Goal: Task Accomplishment & Management: Complete application form

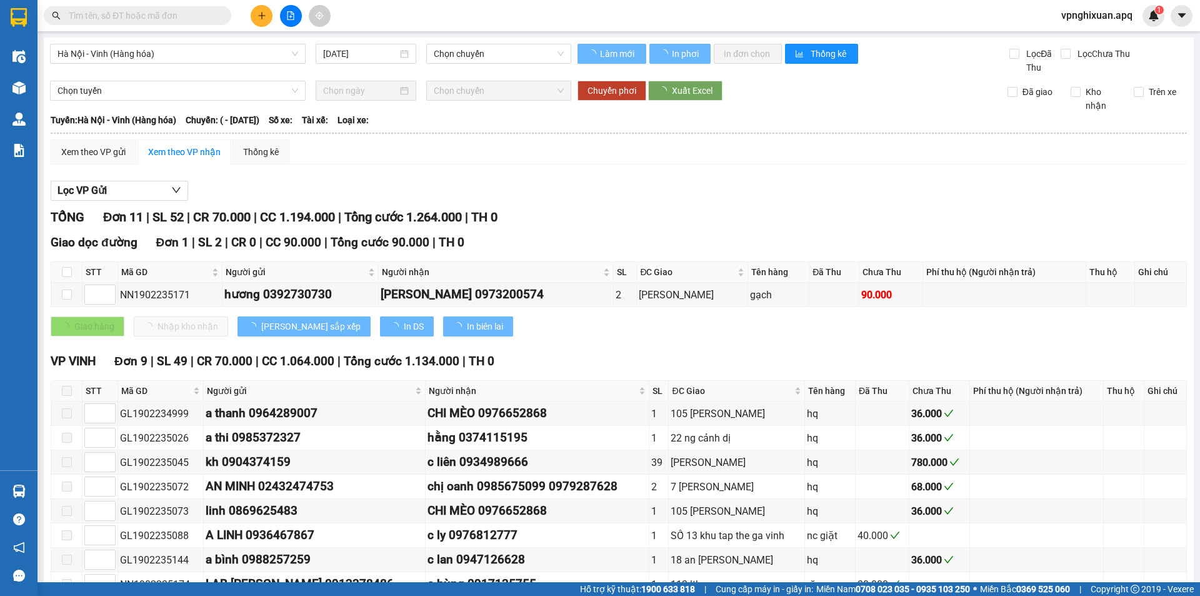
type input "[DATE]"
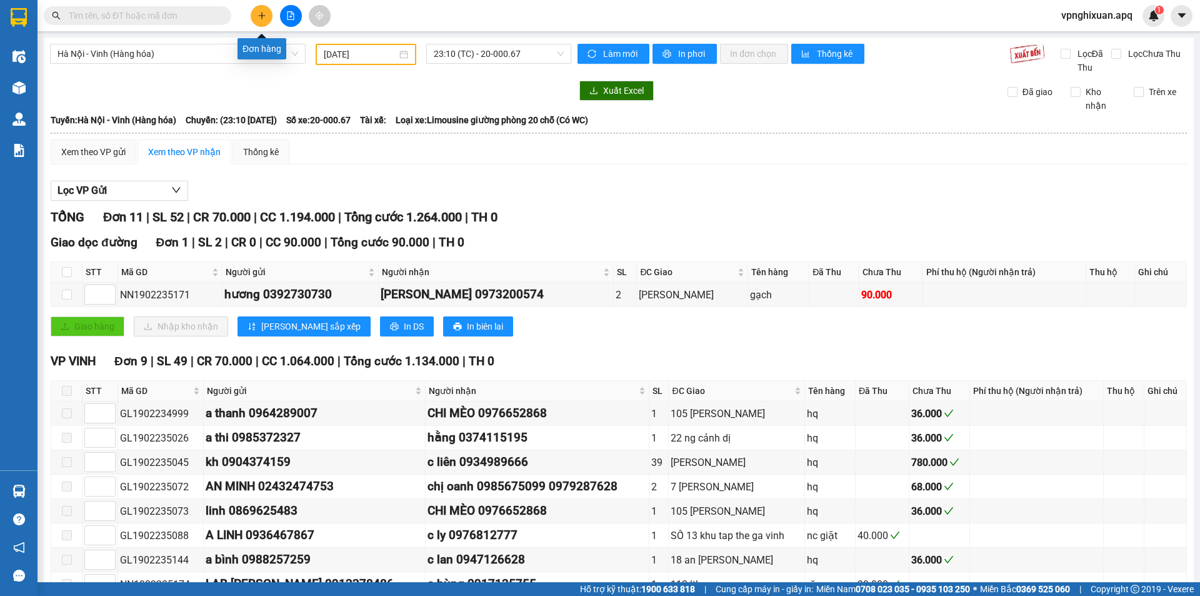
click at [267, 19] on button at bounding box center [262, 16] width 22 height 22
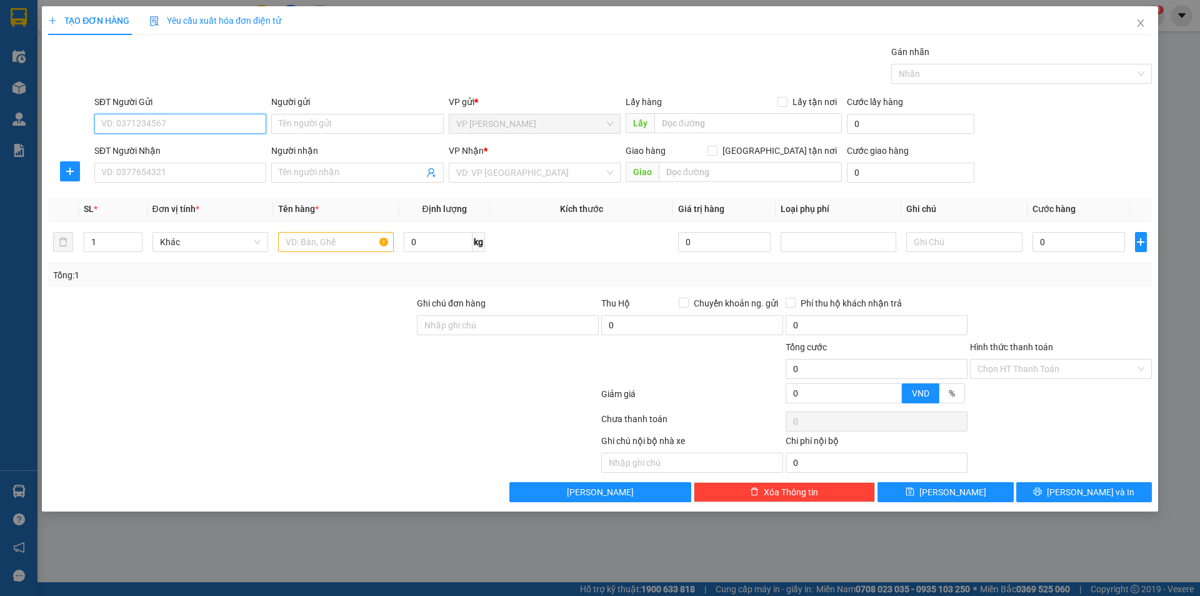
click at [112, 121] on input "SĐT Người Gửi" at bounding box center [180, 124] width 172 height 20
click at [153, 193] on div "0989291665 - [PERSON_NAME]" at bounding box center [180, 189] width 157 height 14
type input "0989291665"
type input "Bác Lý"
type input "0989291665"
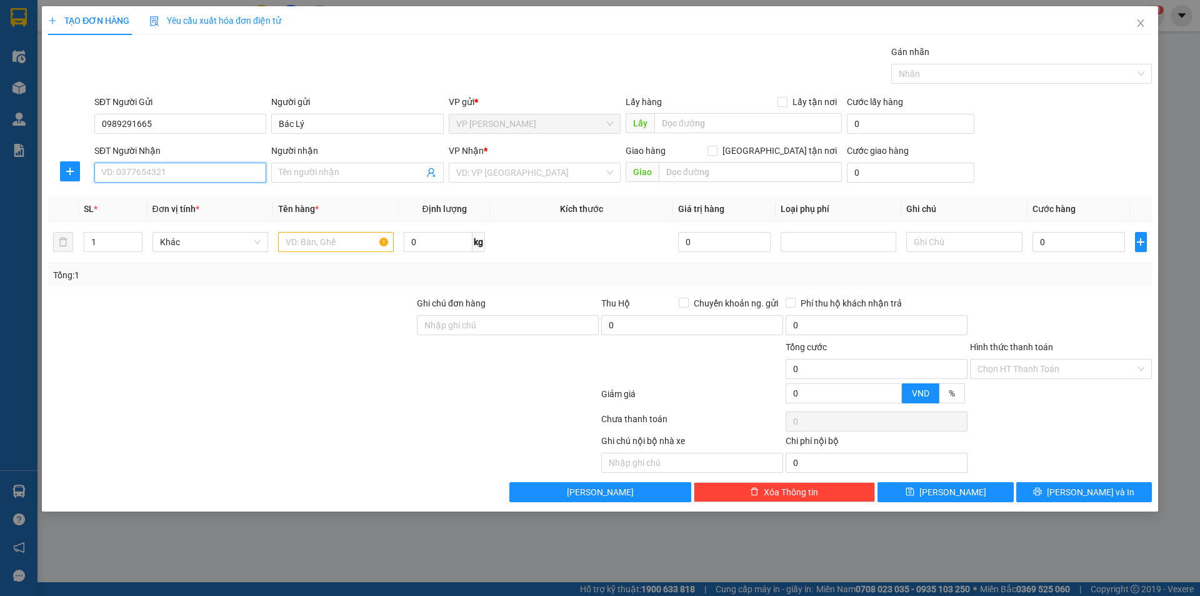
click at [142, 179] on input "SĐT Người Nhận" at bounding box center [180, 172] width 172 height 20
click at [202, 257] on div "0941939889 - c Yến 0971800886" at bounding box center [180, 258] width 157 height 14
type input "0941939889"
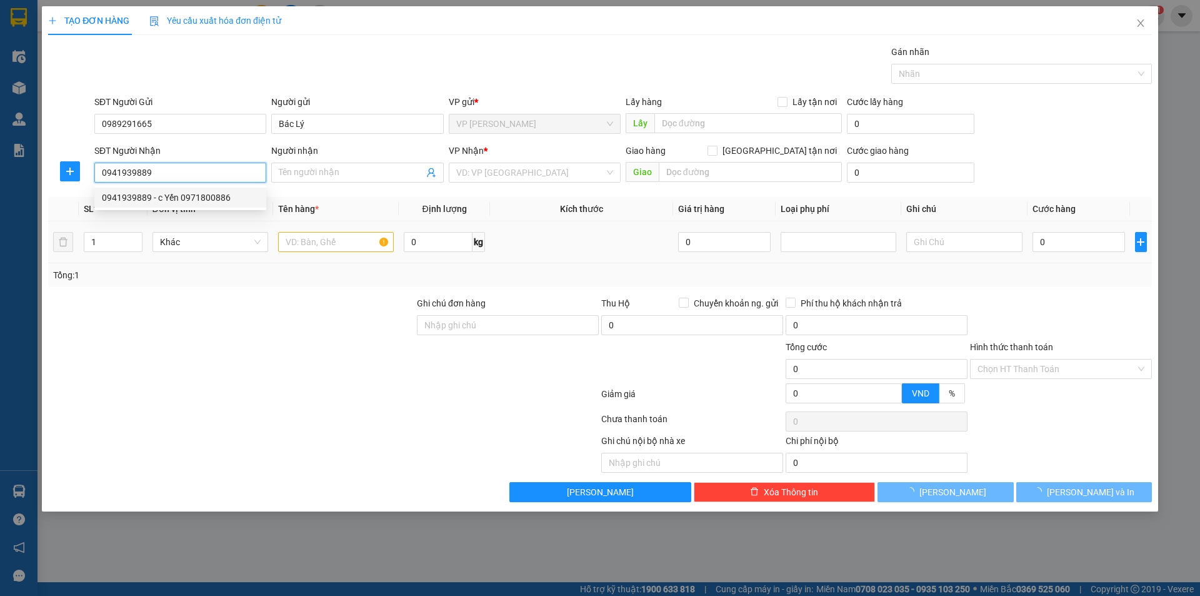
type input "c Yến 0971800886"
checkbox input "true"
type input "p1206 , Chung cư Ct3 , [GEOGRAPHIC_DATA] , [GEOGRAPHIC_DATA] , [GEOGRAPHIC_DATA…"
type input "70.000"
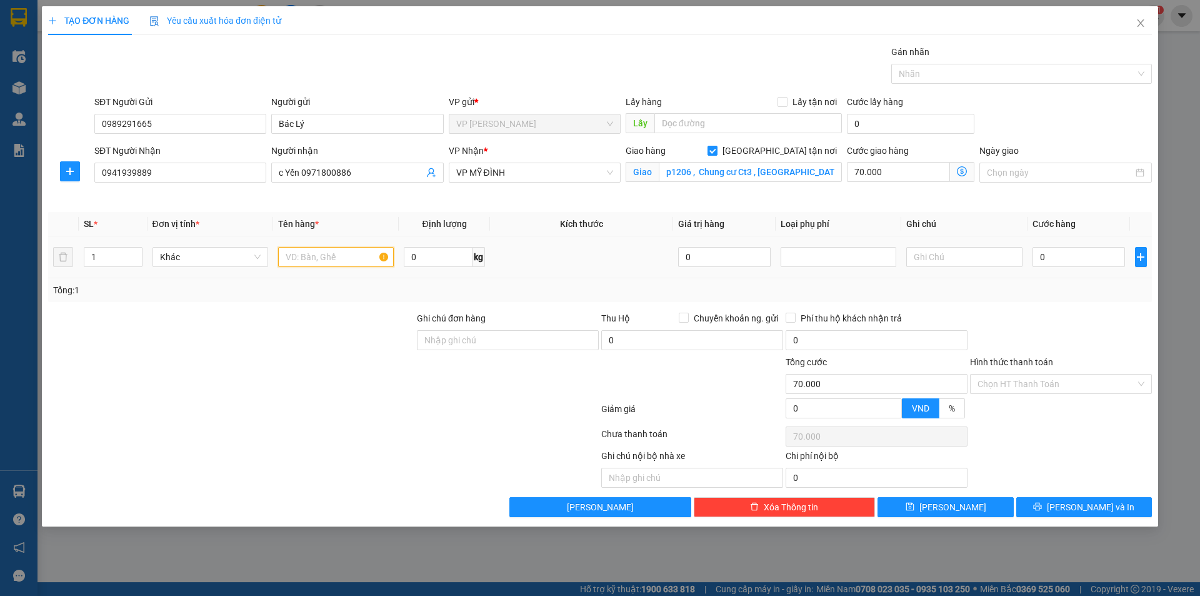
click at [307, 256] on input "text" at bounding box center [336, 257] width 116 height 20
type input "thực phẩm"
click at [962, 172] on icon "dollar-circle" at bounding box center [962, 171] width 10 height 10
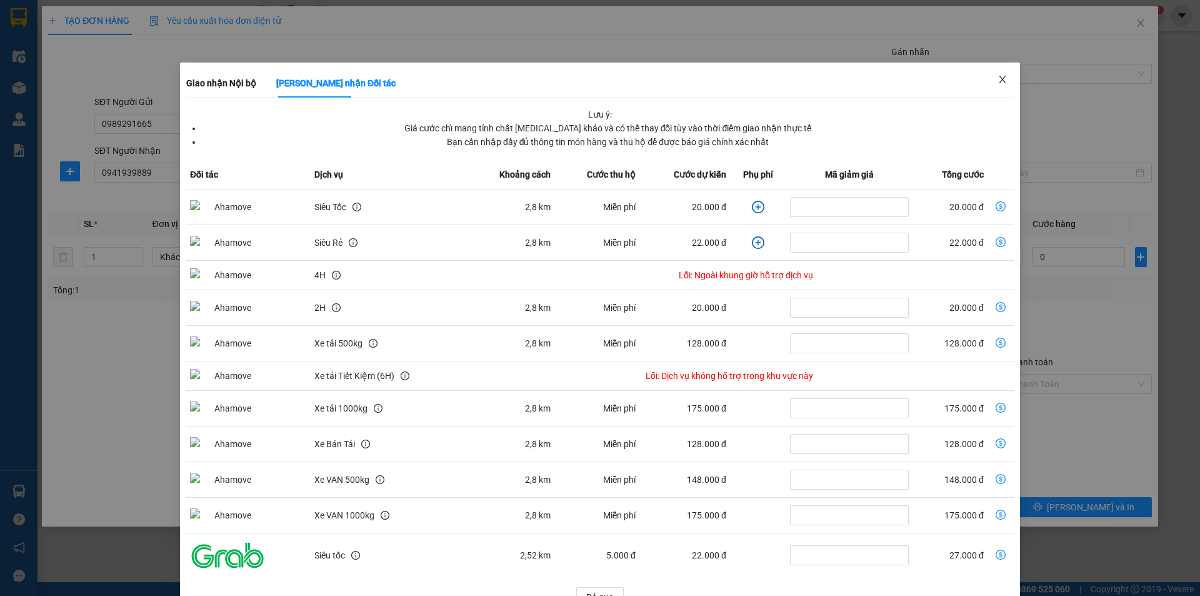
click at [999, 78] on icon "close" at bounding box center [1002, 79] width 7 height 7
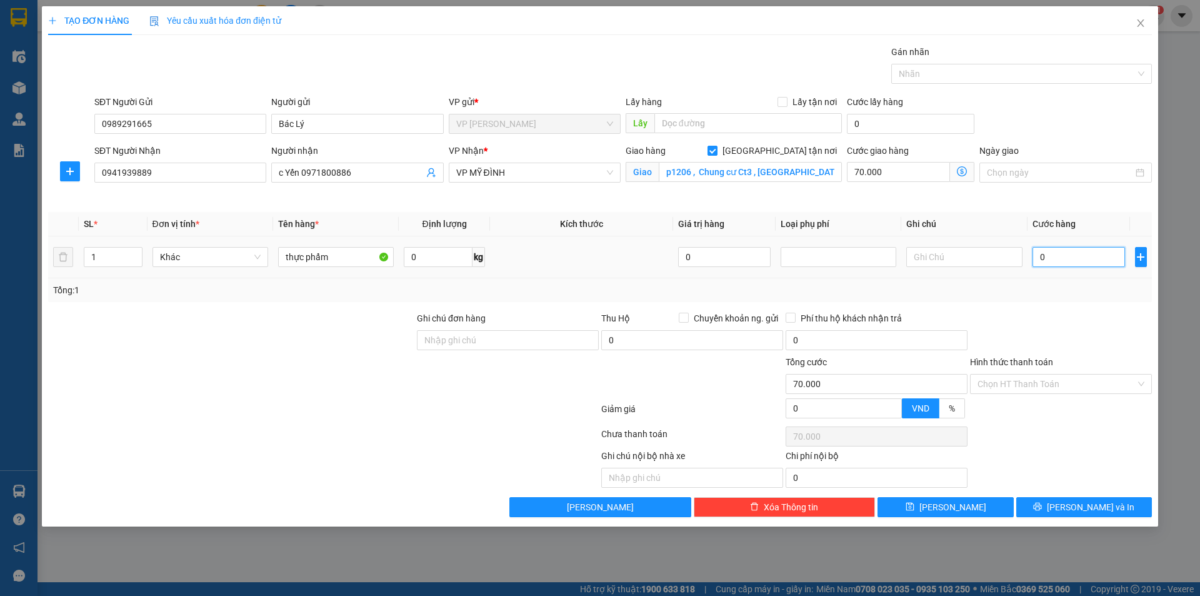
click at [1052, 257] on input "0" at bounding box center [1078, 257] width 93 height 20
type input "0"
click at [96, 254] on input "1" at bounding box center [112, 256] width 57 height 19
type input "2"
click at [1049, 257] on input "0" at bounding box center [1078, 257] width 93 height 20
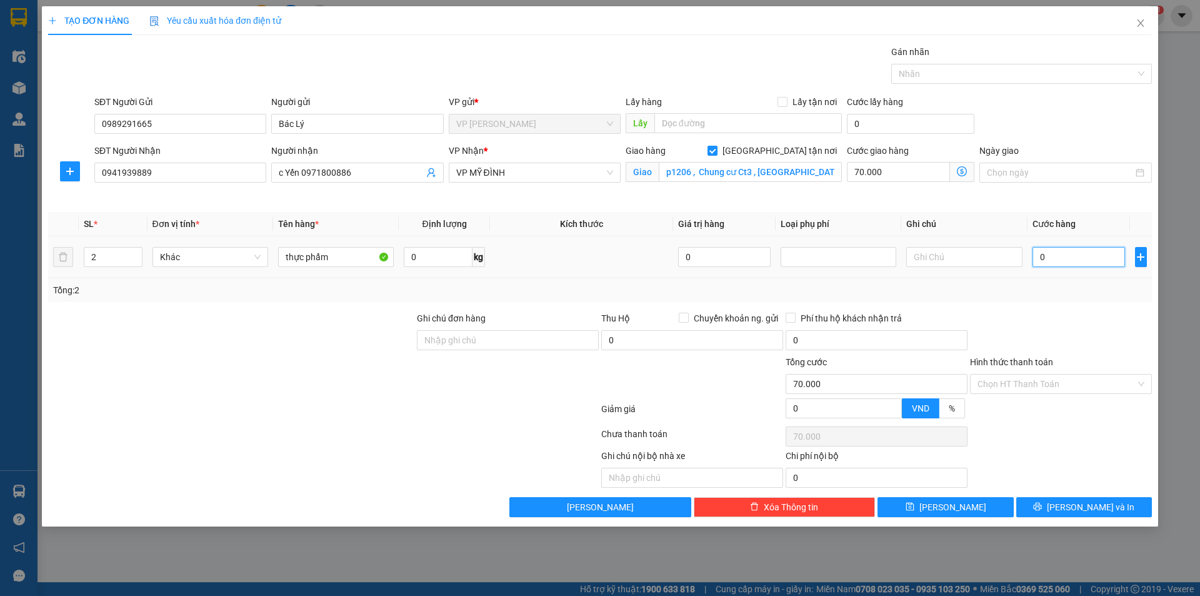
type input "01"
type input "70.001"
type input "012"
type input "70.012"
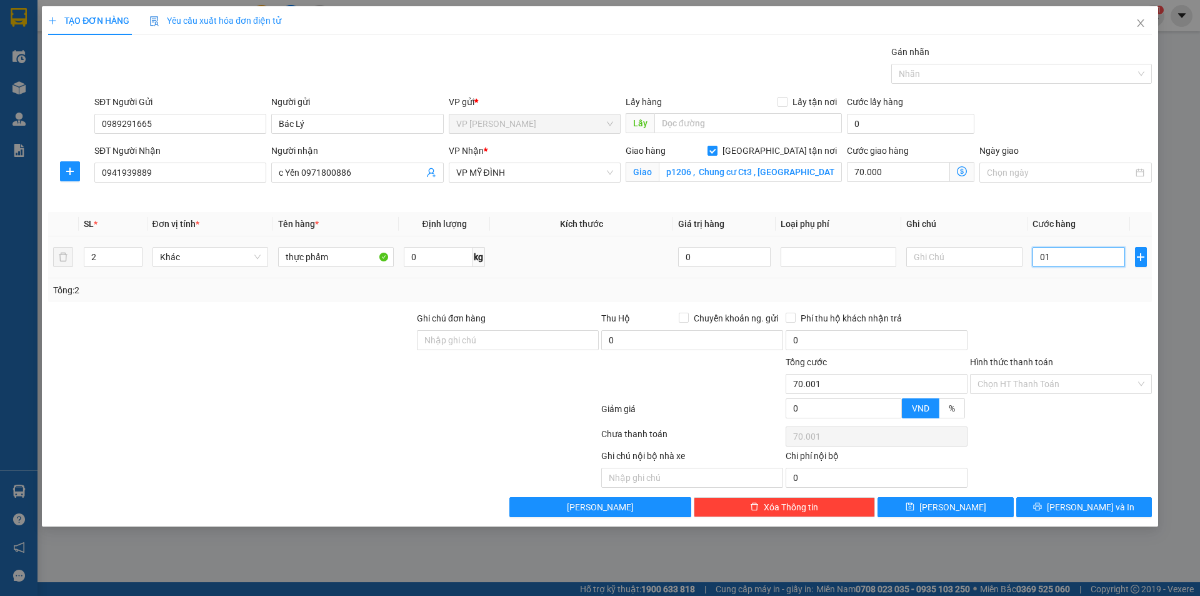
type input "70.012"
type input "0.120"
type input "70.120"
type input "01.200"
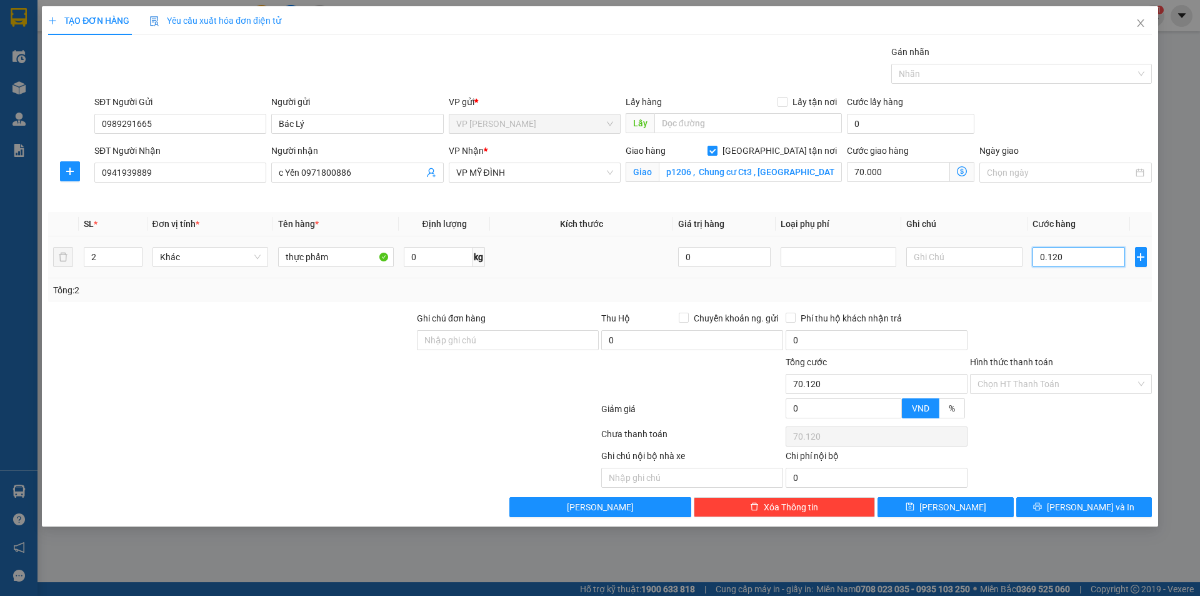
type input "71.200"
type input "012.000"
type input "82.000"
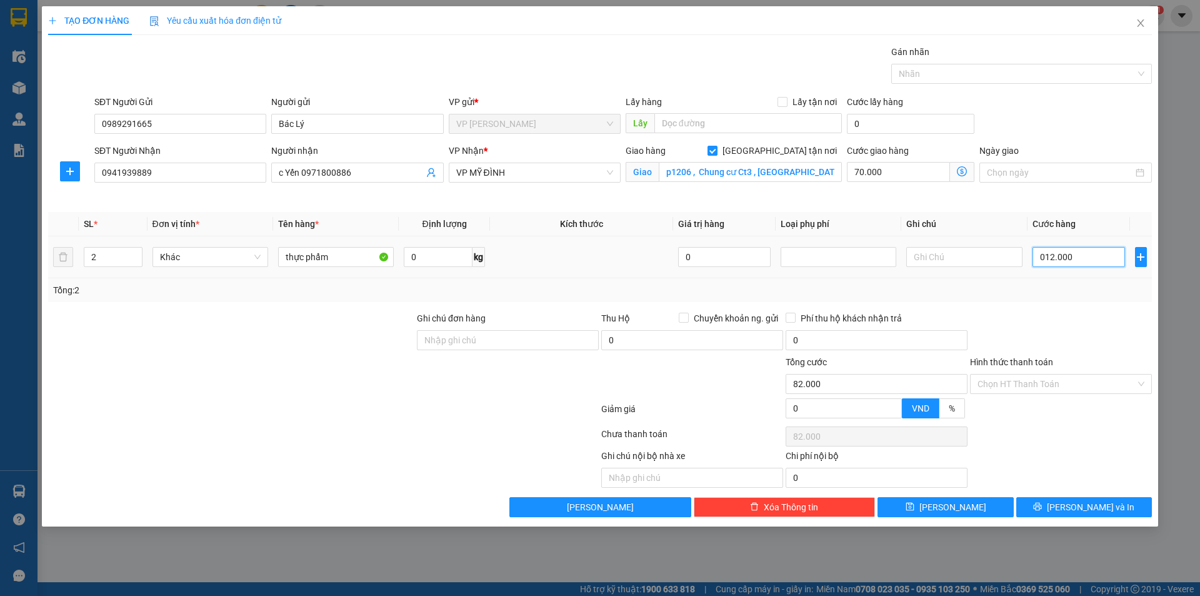
type input "0.120.000"
type input "190.000"
click at [1043, 256] on input "0.120.000" at bounding box center [1078, 257] width 93 height 20
type input "120.000"
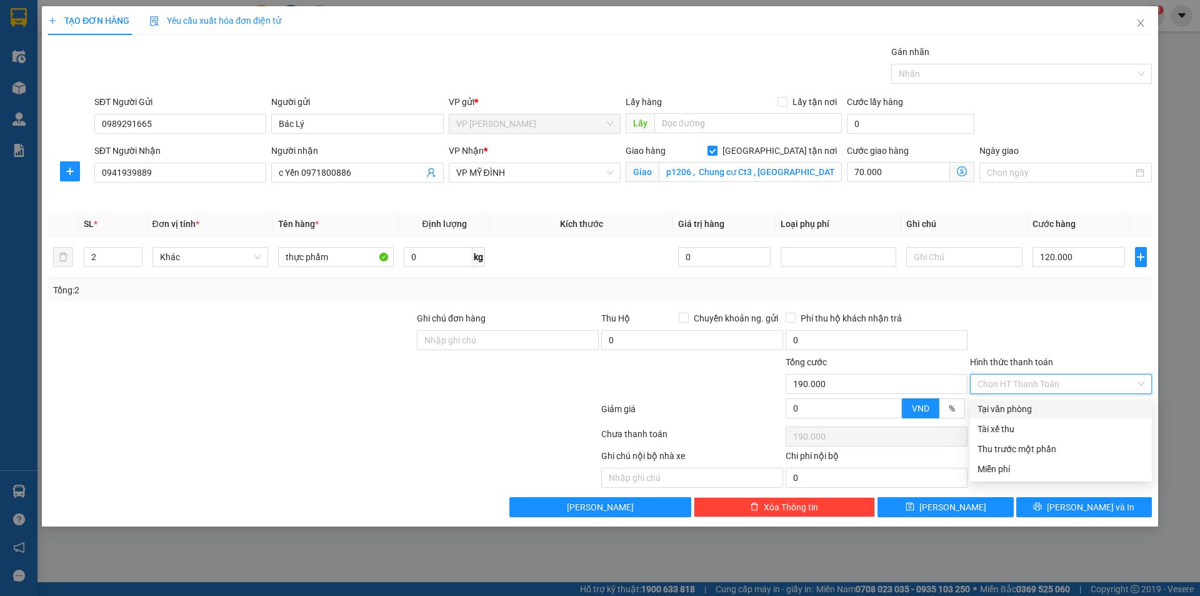
click at [1050, 386] on input "Hình thức thanh toán" at bounding box center [1056, 383] width 158 height 19
click at [1005, 412] on div "Tại văn phòng" at bounding box center [1060, 409] width 167 height 14
type input "0"
drag, startPoint x: 1001, startPoint y: 384, endPoint x: 1009, endPoint y: 398, distance: 15.7
click at [1002, 384] on span "Tại văn phòng" at bounding box center [1060, 383] width 167 height 19
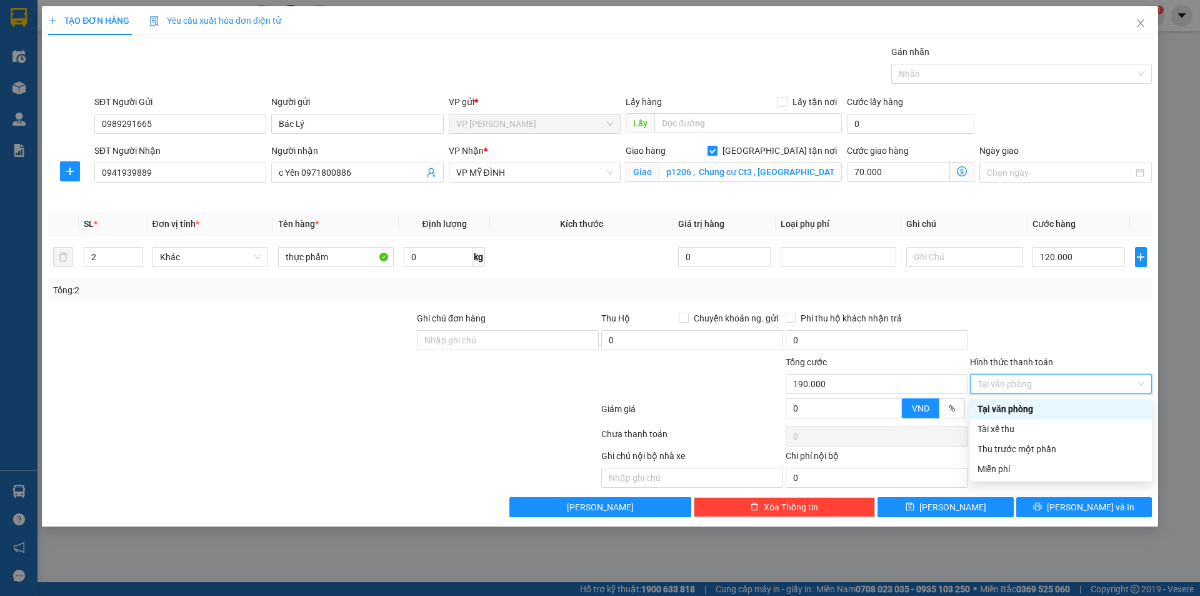
drag, startPoint x: 1026, startPoint y: 407, endPoint x: 1032, endPoint y: 454, distance: 47.3
click at [1027, 408] on div "Tại văn phòng" at bounding box center [1060, 409] width 167 height 14
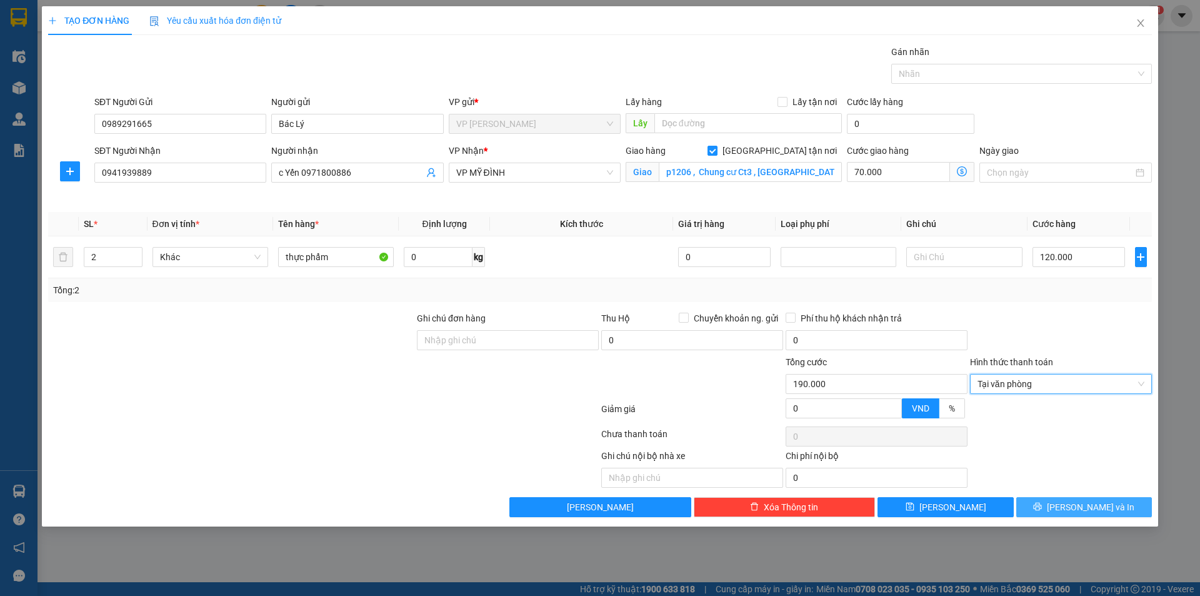
click at [1079, 506] on span "[PERSON_NAME] và In" at bounding box center [1090, 507] width 87 height 14
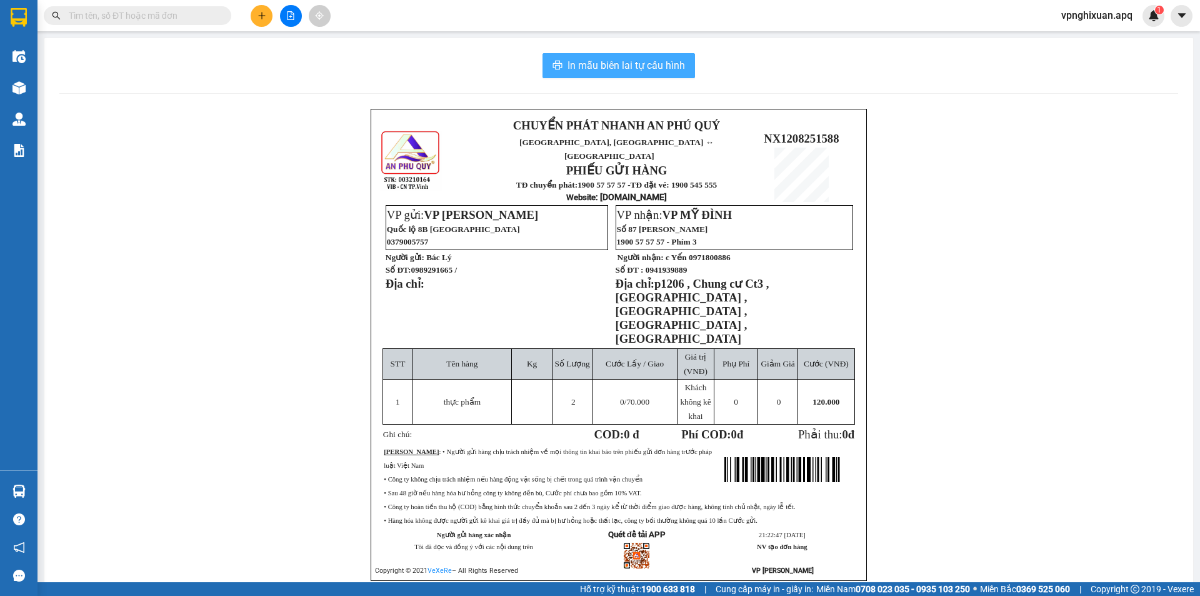
click at [608, 67] on span "In mẫu biên lai tự cấu hình" at bounding box center [625, 65] width 117 height 16
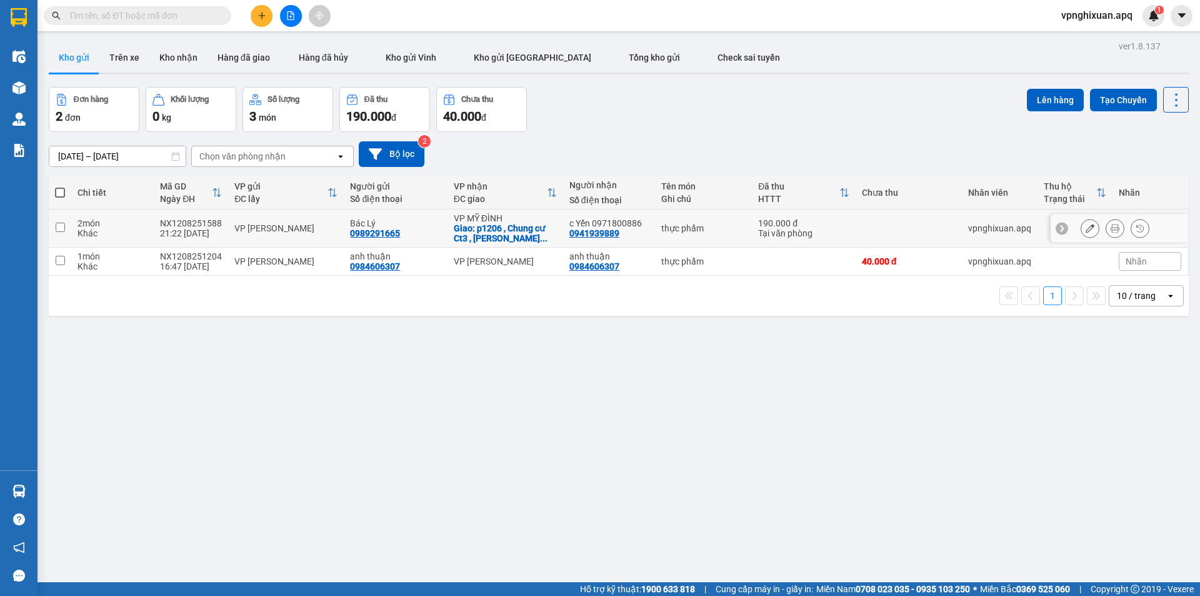
click at [784, 229] on div "Tại văn phòng" at bounding box center [803, 233] width 91 height 10
checkbox input "true"
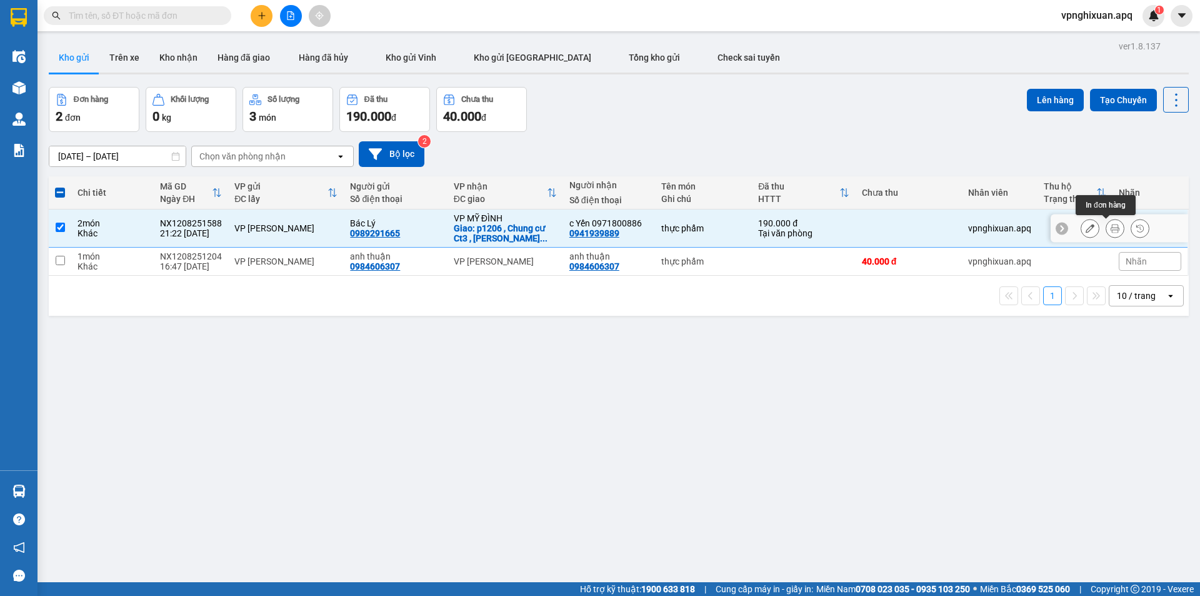
click at [1110, 230] on icon at bounding box center [1114, 228] width 9 height 9
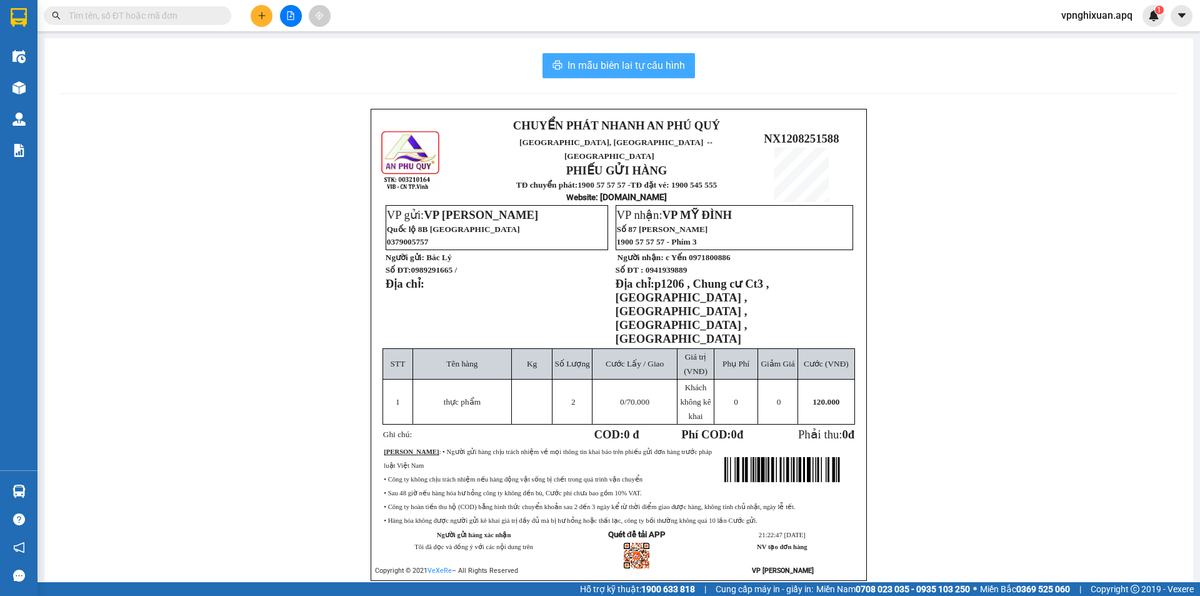
click at [587, 62] on span "In mẫu biên lai tự cấu hình" at bounding box center [625, 65] width 117 height 16
